Goal: Task Accomplishment & Management: Use online tool/utility

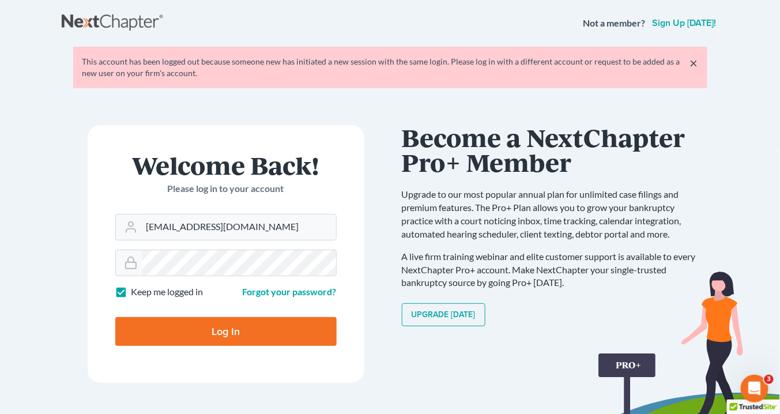
click at [261, 323] on input "Log In" at bounding box center [226, 331] width 222 height 29
type input "Thinking..."
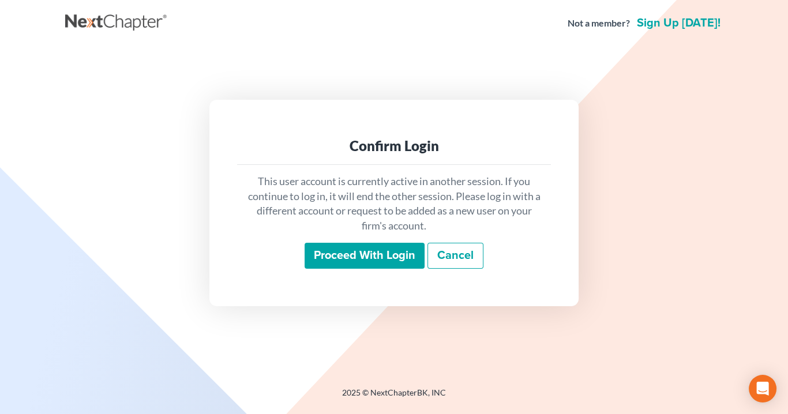
click at [446, 256] on link "Cancel" at bounding box center [455, 256] width 56 height 27
